Goal: Task Accomplishment & Management: Manage account settings

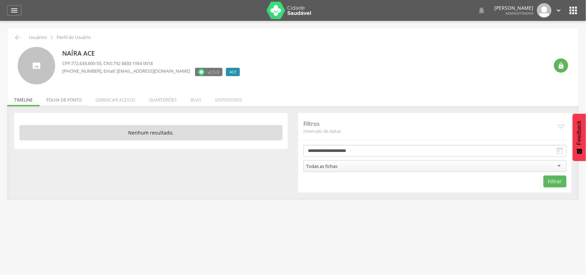
click at [56, 95] on li "Folha de ponto" at bounding box center [64, 98] width 49 height 16
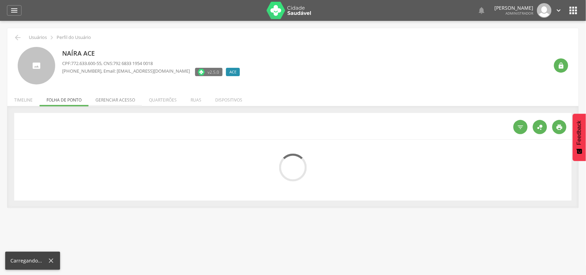
click at [116, 101] on li "Gerenciar acesso" at bounding box center [115, 98] width 53 height 16
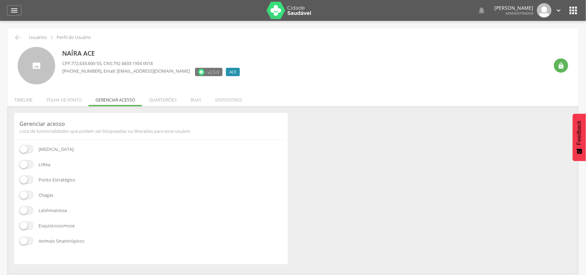
drag, startPoint x: 27, startPoint y: 164, endPoint x: 27, endPoint y: 171, distance: 7.3
click at [27, 164] on span at bounding box center [26, 164] width 14 height 8
click at [27, 179] on span at bounding box center [26, 179] width 14 height 8
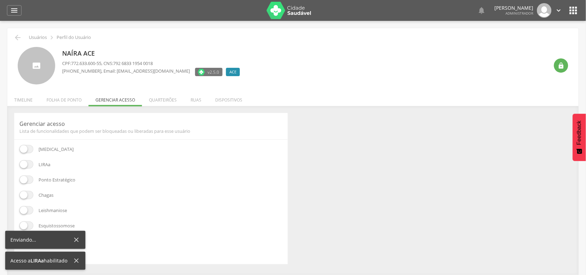
click at [28, 197] on span at bounding box center [26, 195] width 14 height 8
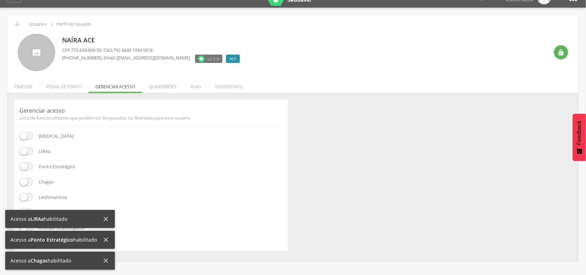
scroll to position [21, 0]
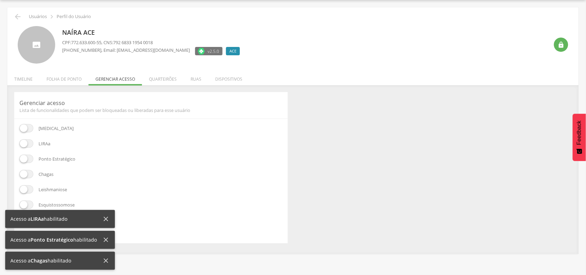
click at [27, 190] on span at bounding box center [26, 189] width 14 height 8
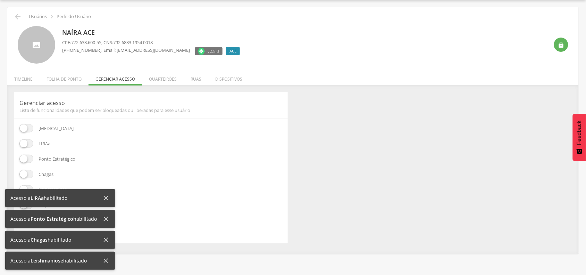
click at [104, 196] on icon at bounding box center [106, 198] width 8 height 8
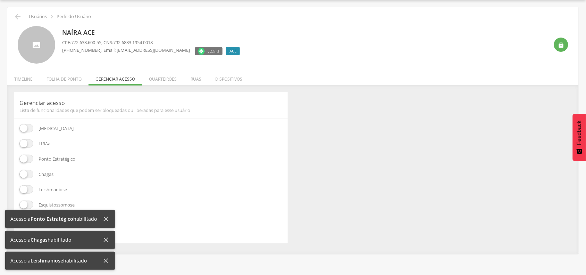
click at [108, 218] on icon at bounding box center [106, 219] width 8 height 8
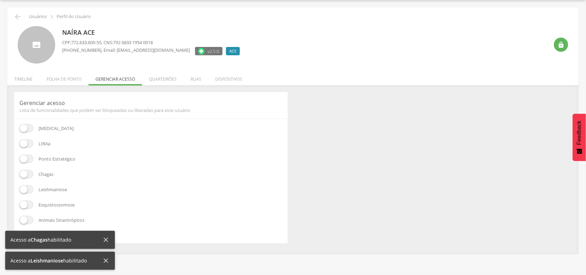
click at [108, 237] on div "Acesso a Ponto Estratégico habilitado Acesso a Chagas habilitado Acesso a Leish…" at bounding box center [60, 243] width 120 height 63
click at [94, 237] on icon at bounding box center [96, 240] width 8 height 8
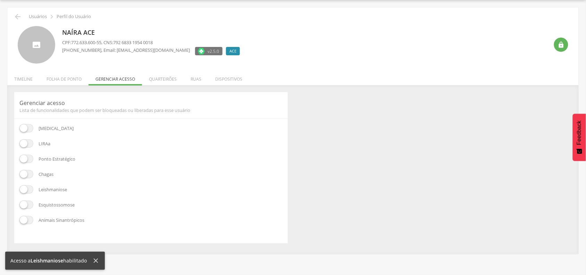
click at [95, 263] on icon at bounding box center [96, 261] width 8 height 8
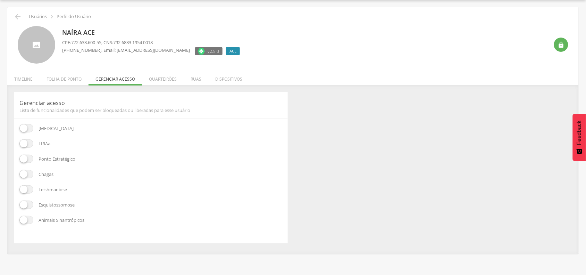
click at [22, 205] on span at bounding box center [26, 204] width 14 height 8
click at [30, 221] on span at bounding box center [26, 220] width 14 height 8
